Goal: Use online tool/utility: Utilize a website feature to perform a specific function

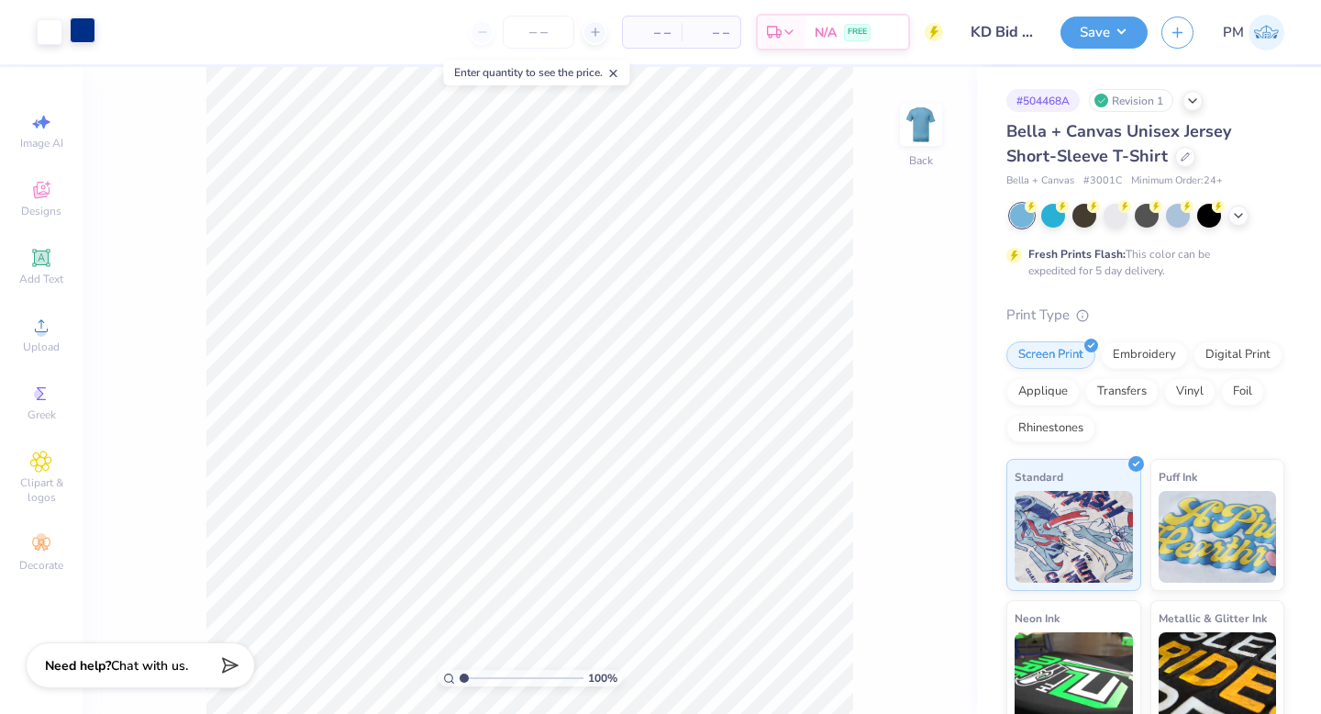
click at [84, 29] on div at bounding box center [83, 30] width 26 height 26
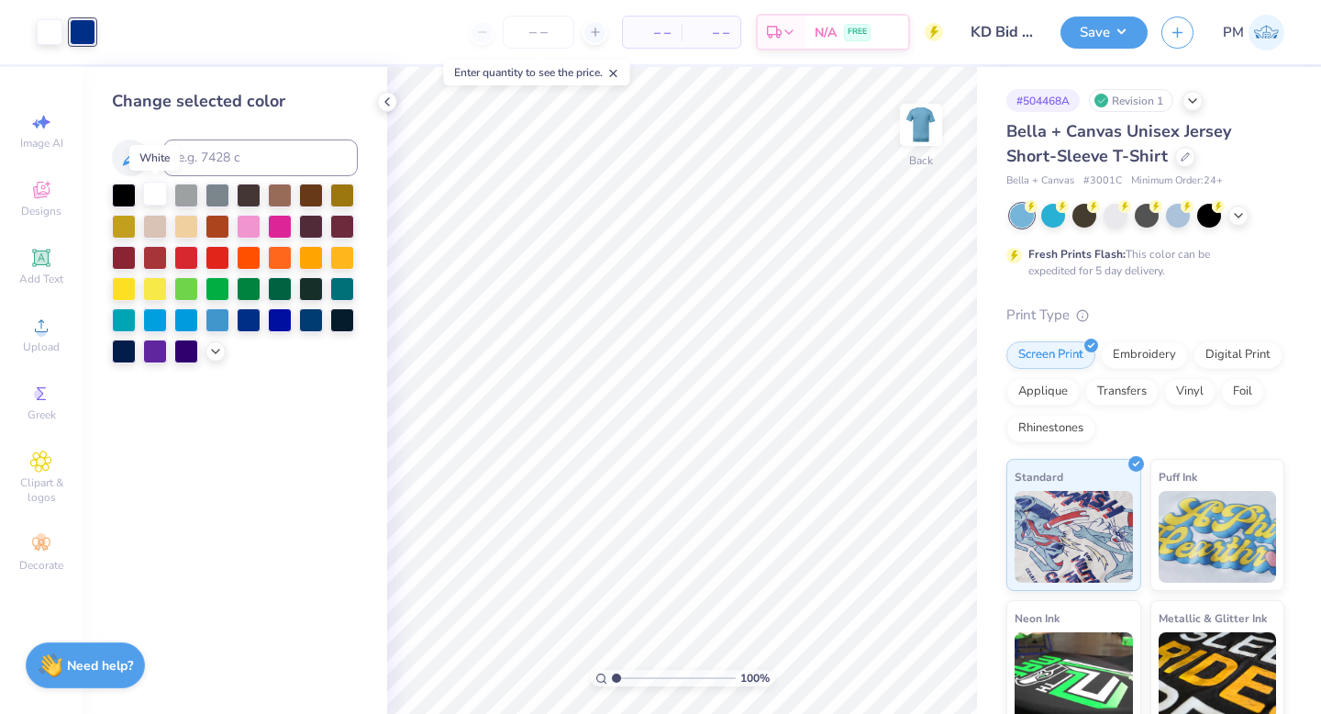
click at [157, 191] on div at bounding box center [155, 194] width 24 height 24
click at [133, 168] on icon at bounding box center [130, 158] width 22 height 22
click at [889, 668] on icon at bounding box center [891, 662] width 16 height 17
click at [207, 355] on div at bounding box center [216, 349] width 20 height 20
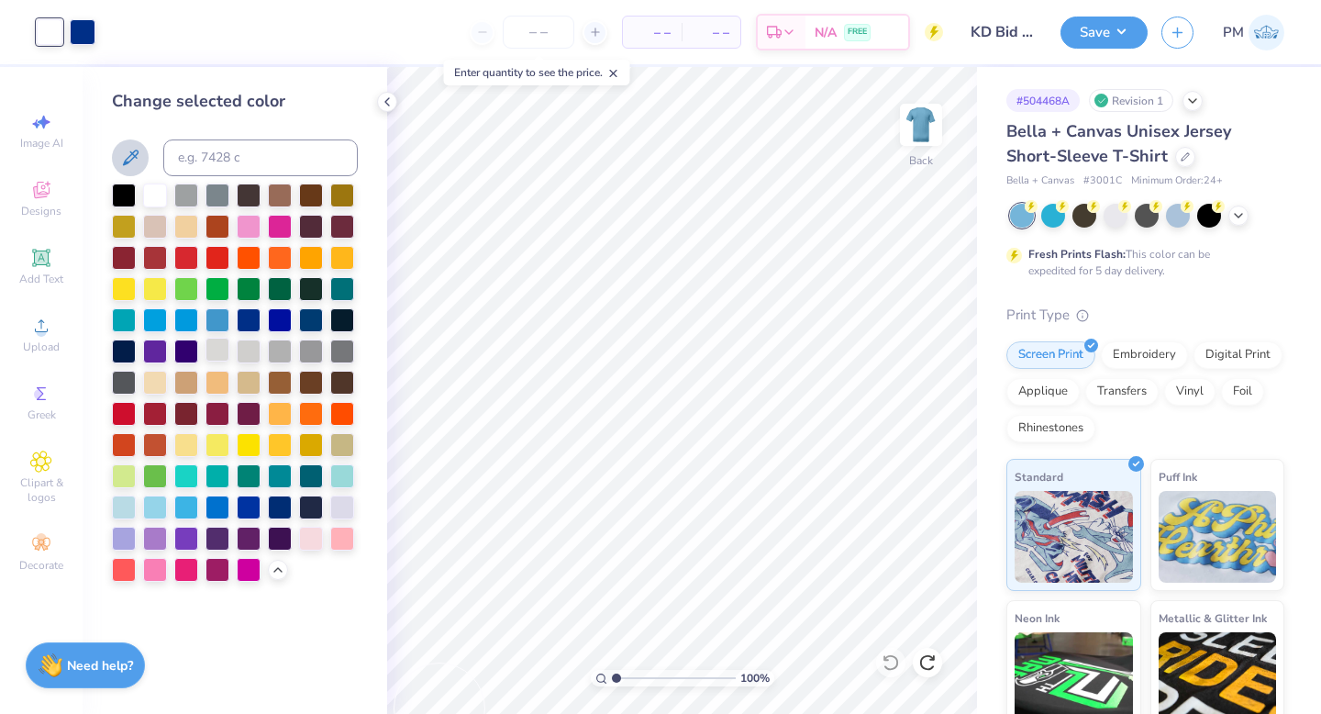
click at [210, 355] on div at bounding box center [218, 350] width 24 height 24
click at [885, 661] on icon at bounding box center [891, 662] width 18 height 18
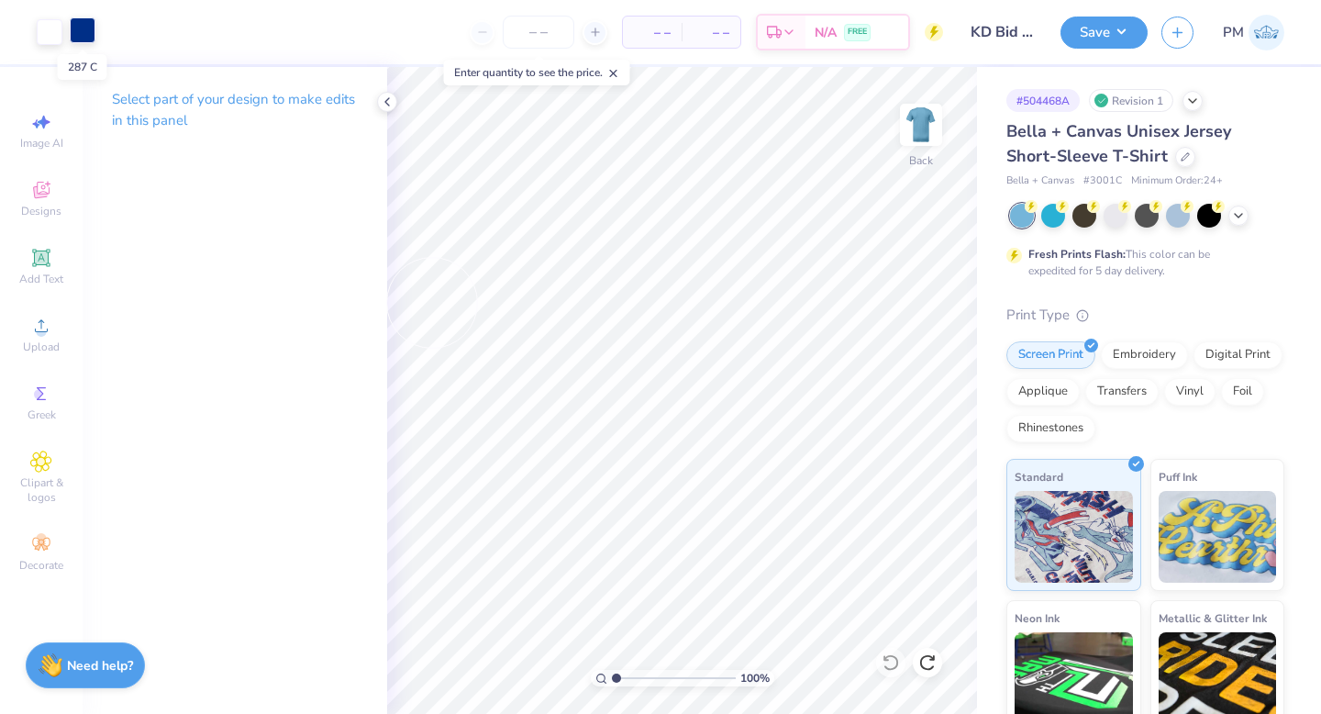
click at [84, 43] on div at bounding box center [83, 30] width 26 height 26
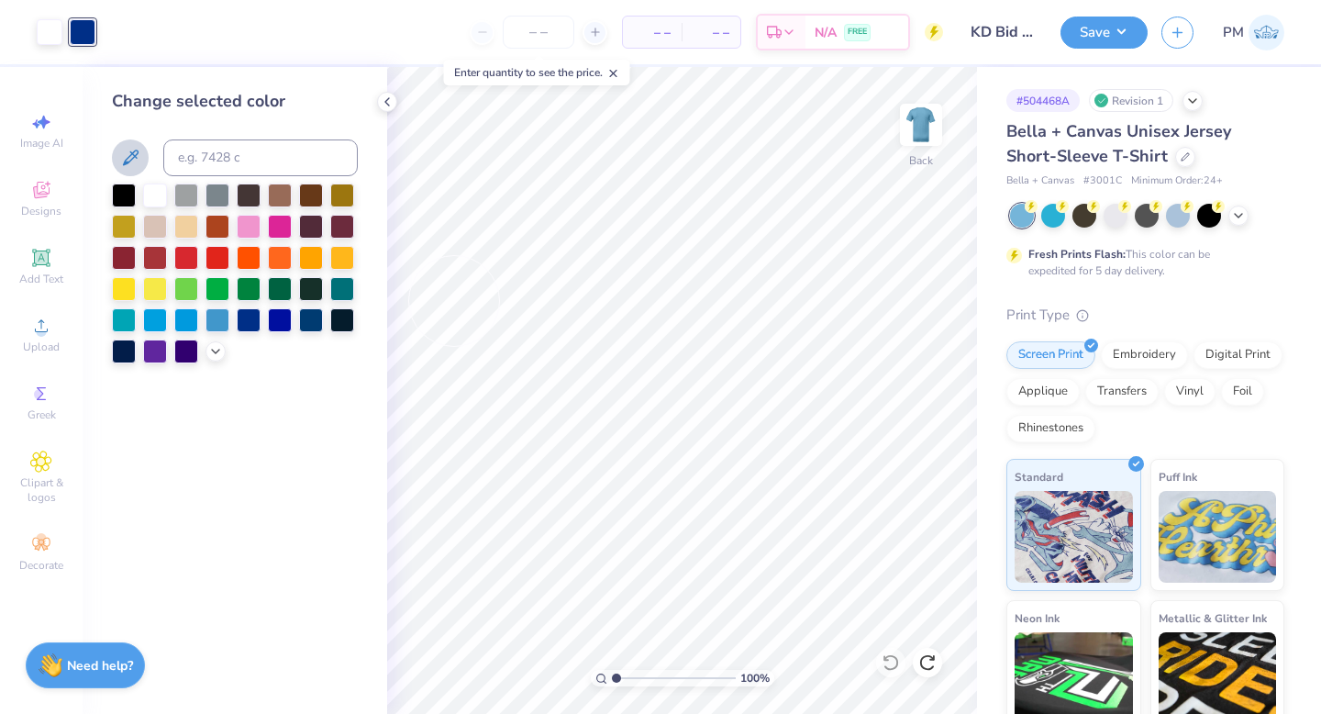
click at [173, 426] on div "Change selected color" at bounding box center [235, 390] width 305 height 647
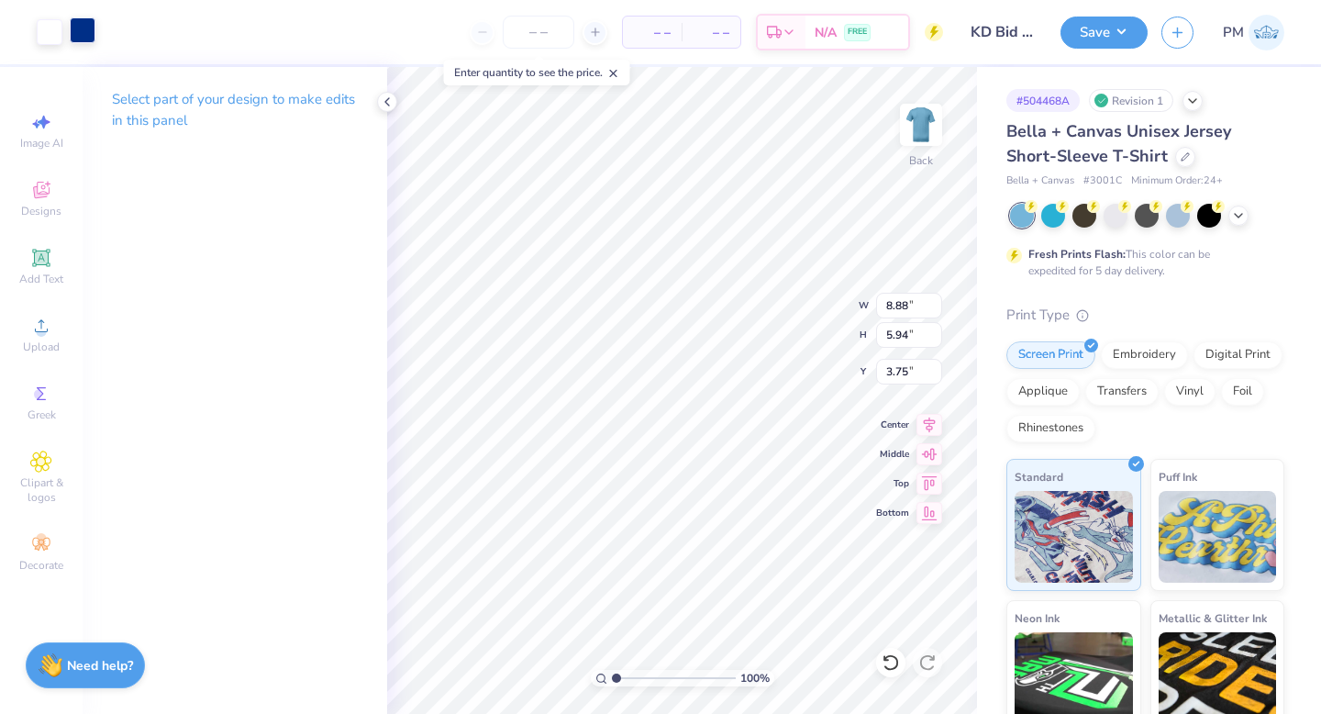
click at [84, 24] on div at bounding box center [83, 30] width 26 height 26
click at [91, 35] on div at bounding box center [83, 30] width 26 height 26
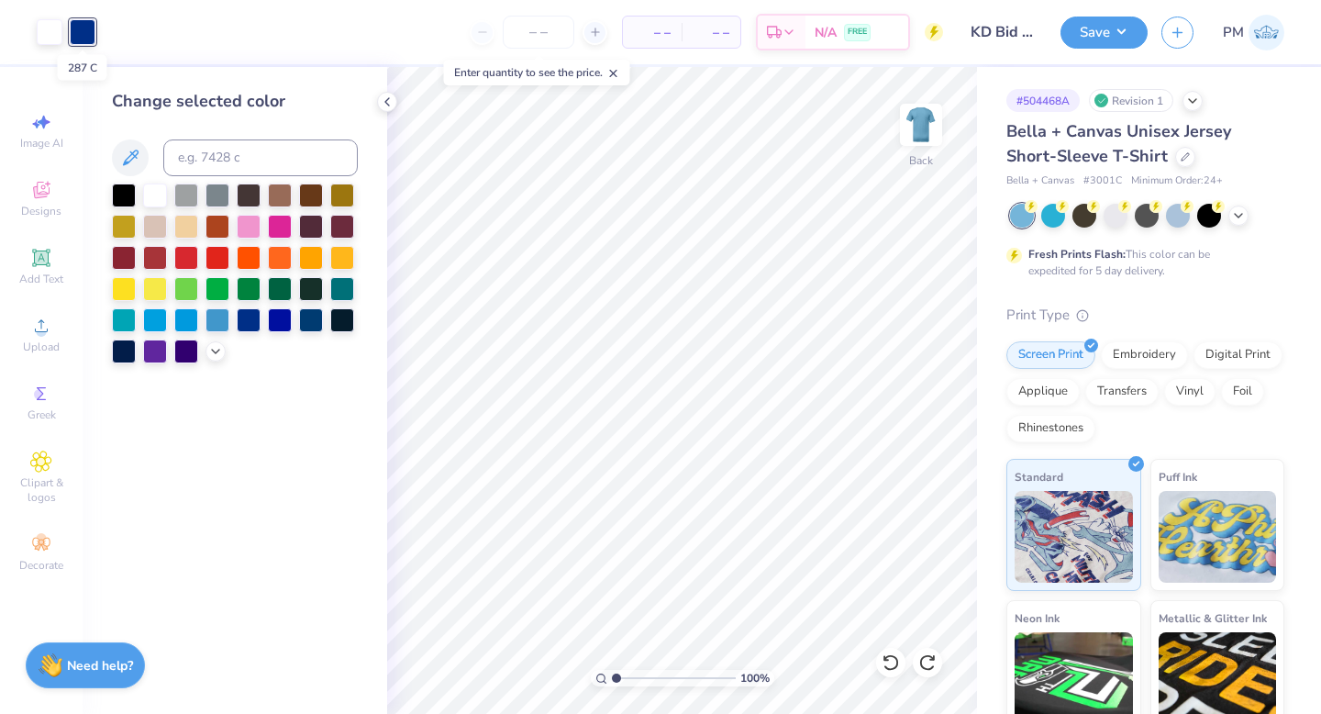
click at [94, 37] on div at bounding box center [83, 32] width 26 height 26
click at [257, 83] on div "Change selected color" at bounding box center [235, 390] width 305 height 647
click at [386, 100] on polyline at bounding box center [387, 101] width 4 height 7
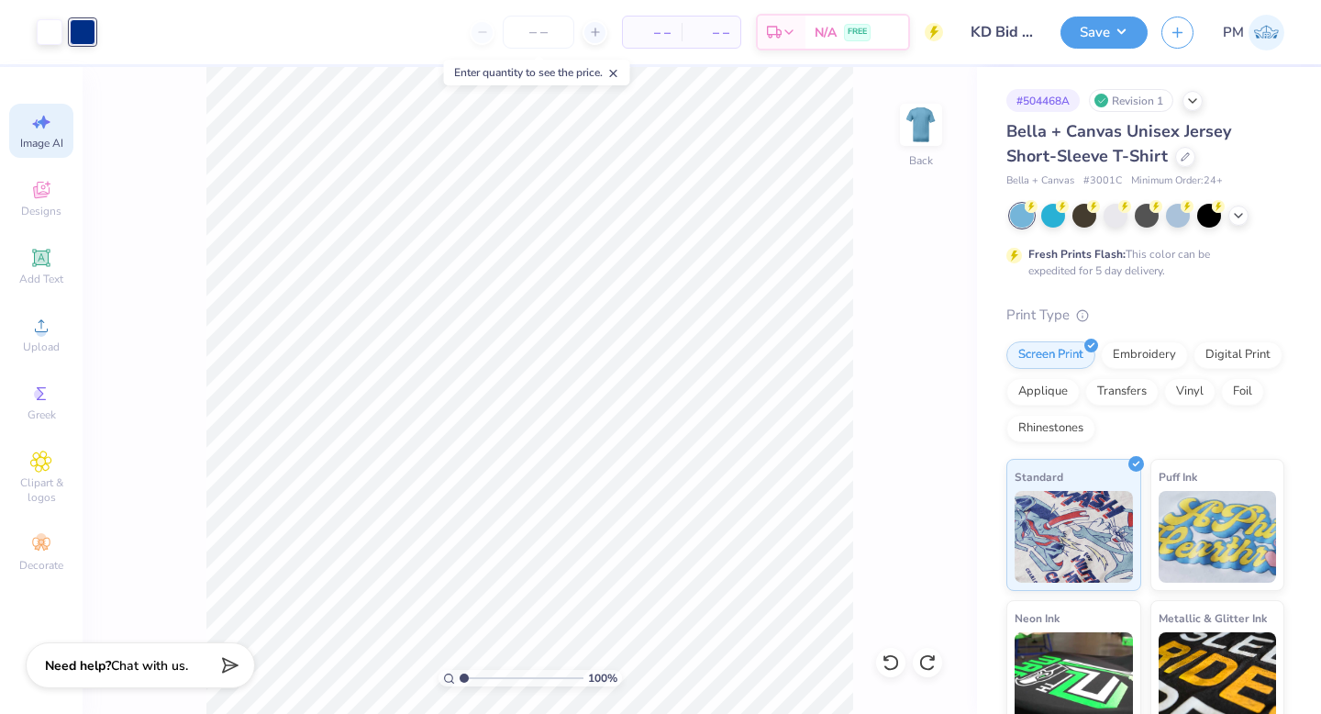
click at [39, 128] on icon at bounding box center [41, 122] width 22 height 22
select select "4"
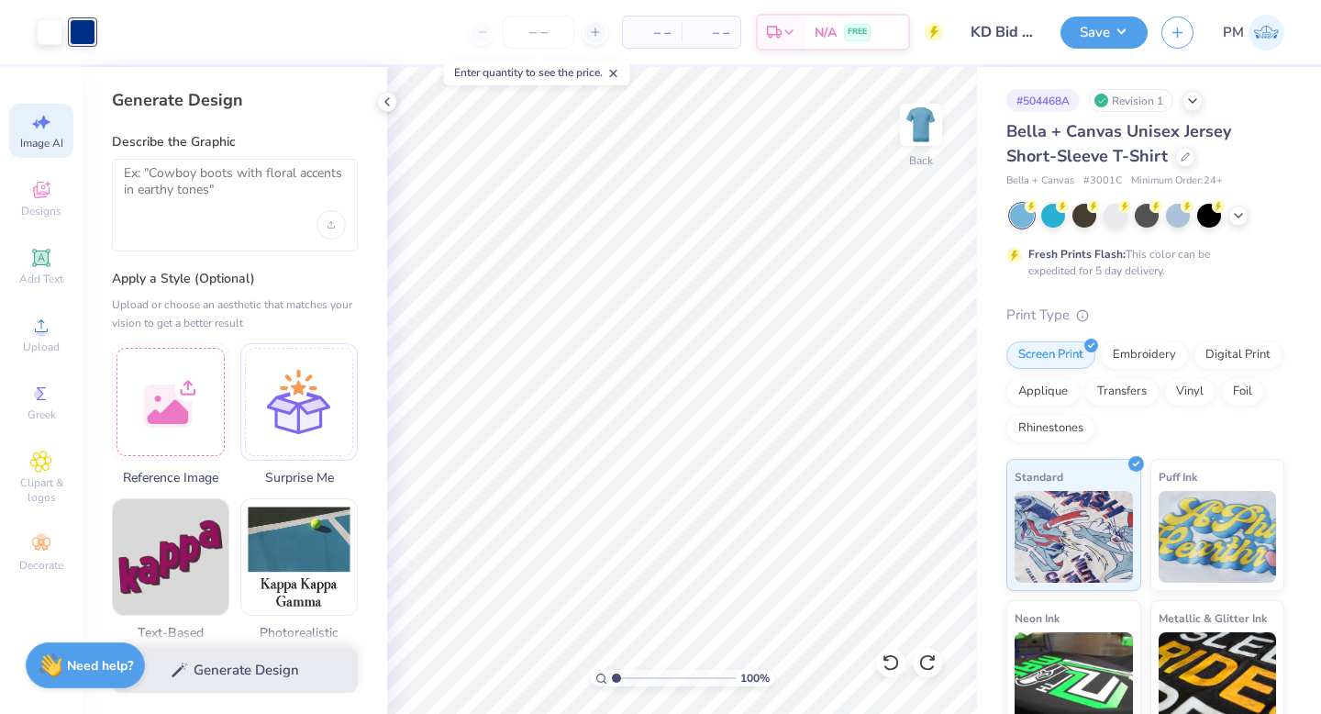
click at [203, 219] on div at bounding box center [235, 205] width 246 height 93
click at [192, 196] on textarea at bounding box center [235, 188] width 222 height 46
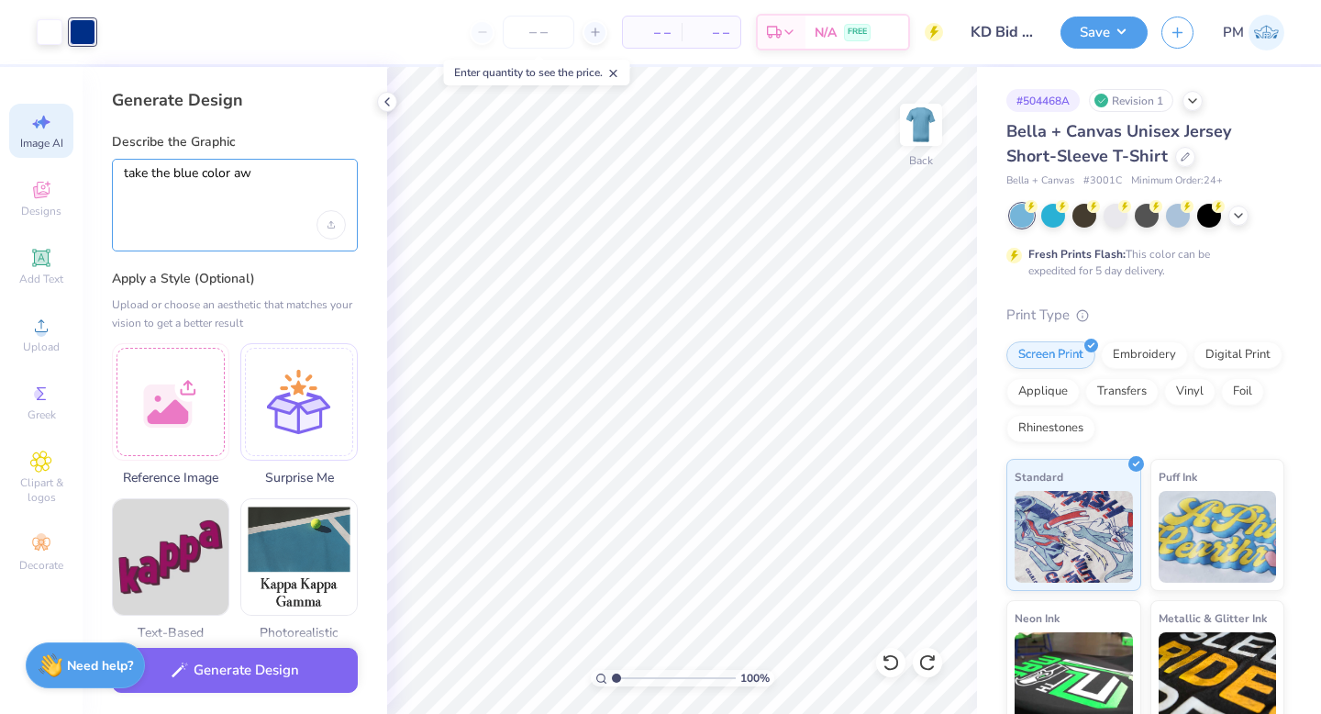
type textarea "take the blue color aw"
